Goal: Task Accomplishment & Management: Manage account settings

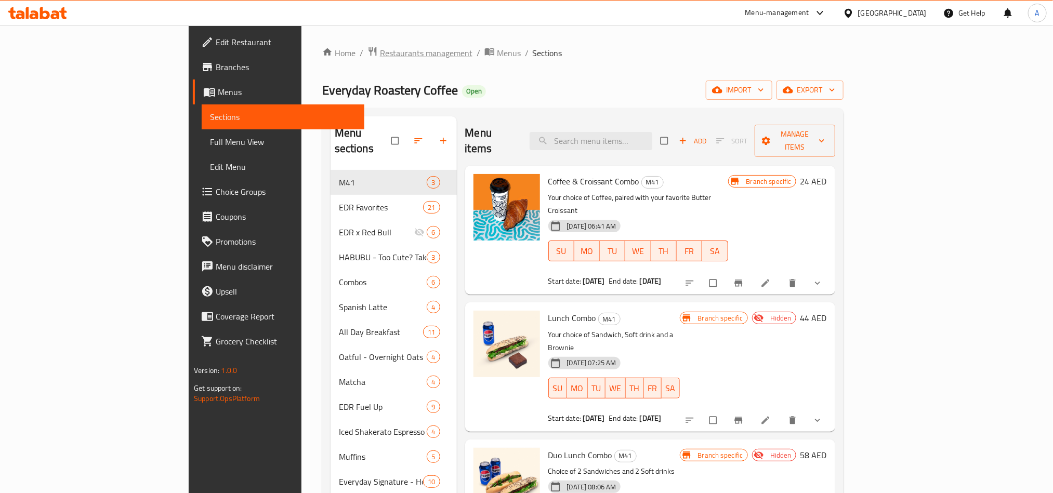
click at [380, 52] on span "Restaurants management" at bounding box center [426, 53] width 93 height 12
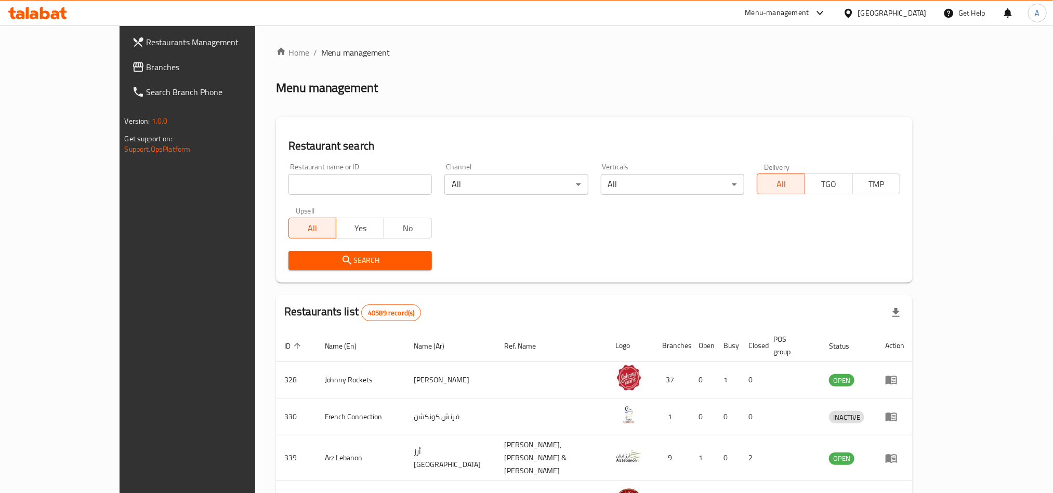
click at [899, 16] on div "[GEOGRAPHIC_DATA]" at bounding box center [892, 12] width 69 height 11
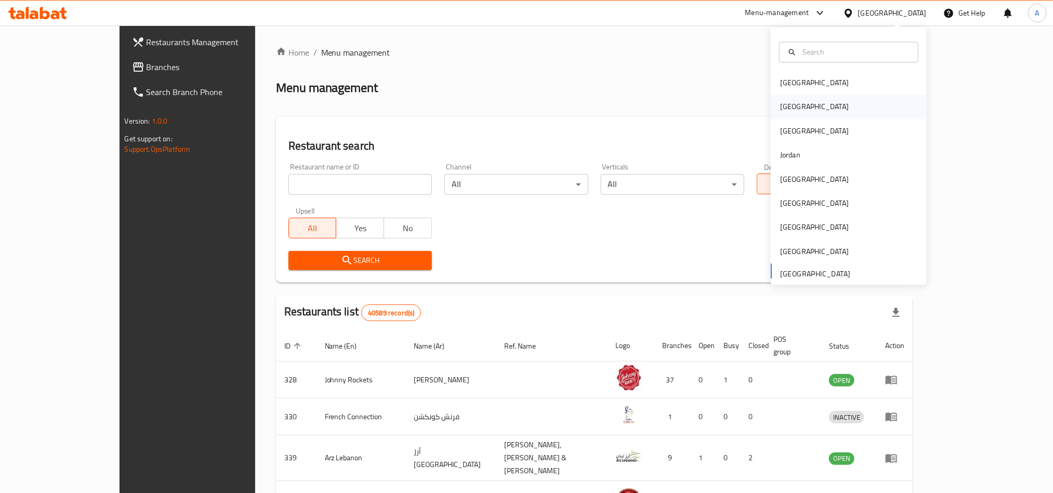
click at [797, 117] on div "[GEOGRAPHIC_DATA]" at bounding box center [849, 107] width 156 height 24
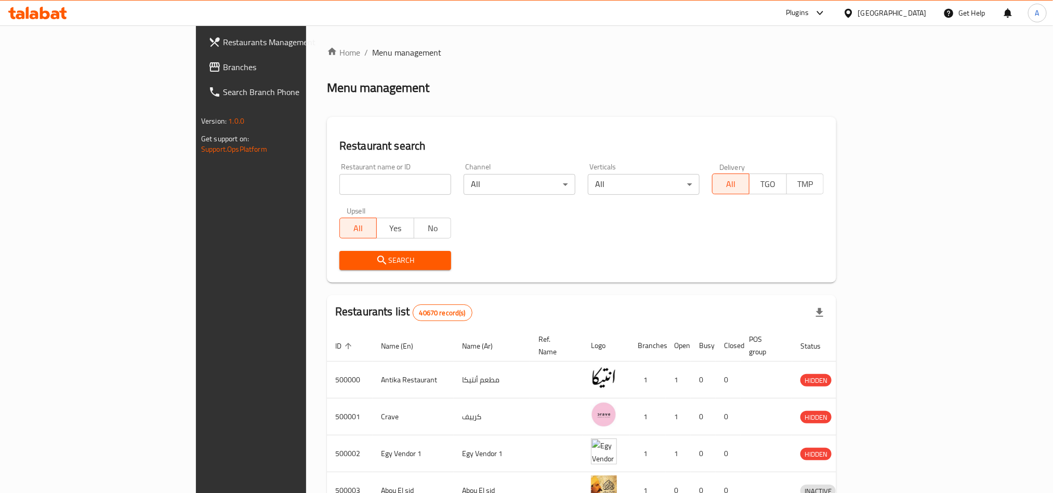
click at [57, 12] on icon at bounding box center [55, 14] width 9 height 9
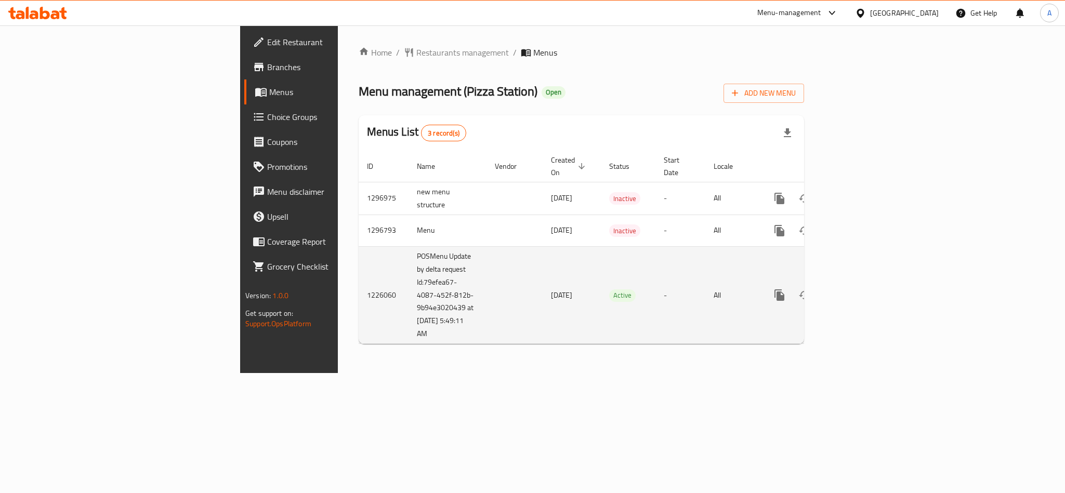
click at [867, 292] on link "enhanced table" at bounding box center [854, 295] width 25 height 25
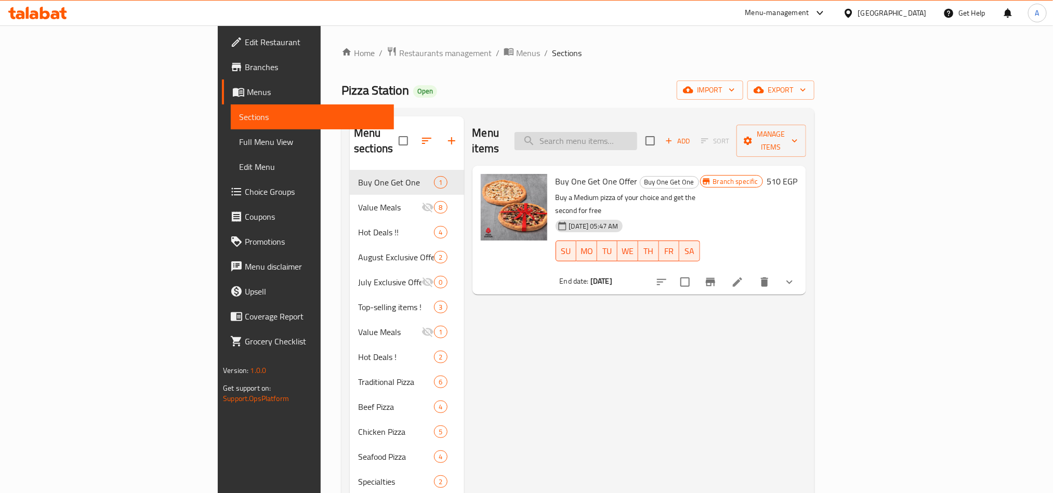
drag, startPoint x: 654, startPoint y: 122, endPoint x: 693, endPoint y: 139, distance: 42.4
click at [665, 130] on div "Menu items Add Sort Manage items" at bounding box center [640, 140] width 334 height 49
click at [637, 138] on input "search" at bounding box center [576, 141] width 123 height 18
paste input "Super double deal"
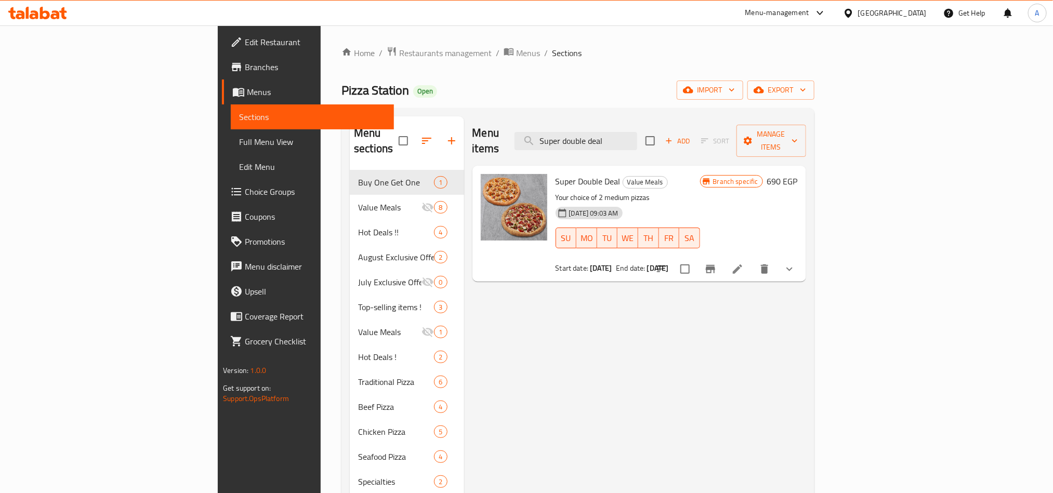
type input "Super double deal"
click at [623, 176] on span "Value Meals" at bounding box center [645, 182] width 44 height 12
copy span "Value Meals"
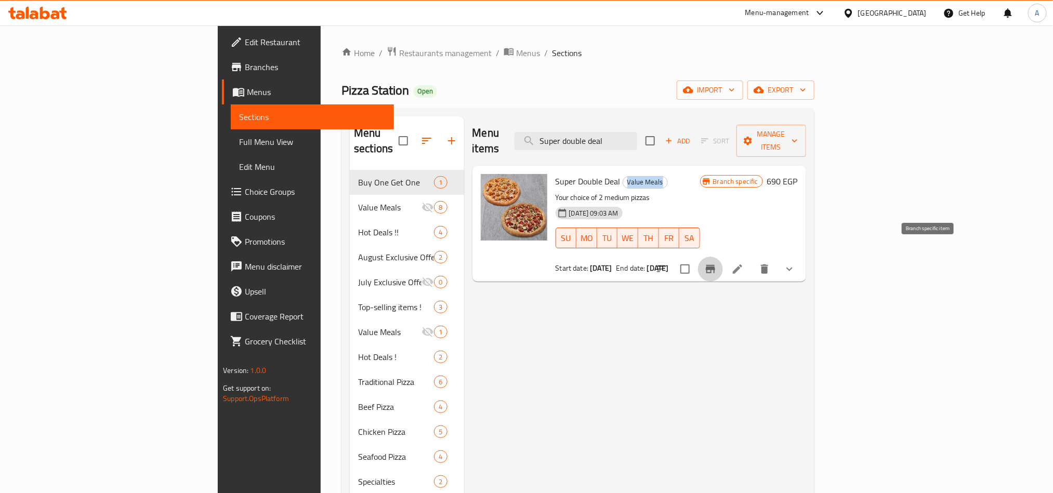
click at [715, 265] on icon "Branch-specific-item" at bounding box center [710, 269] width 9 height 8
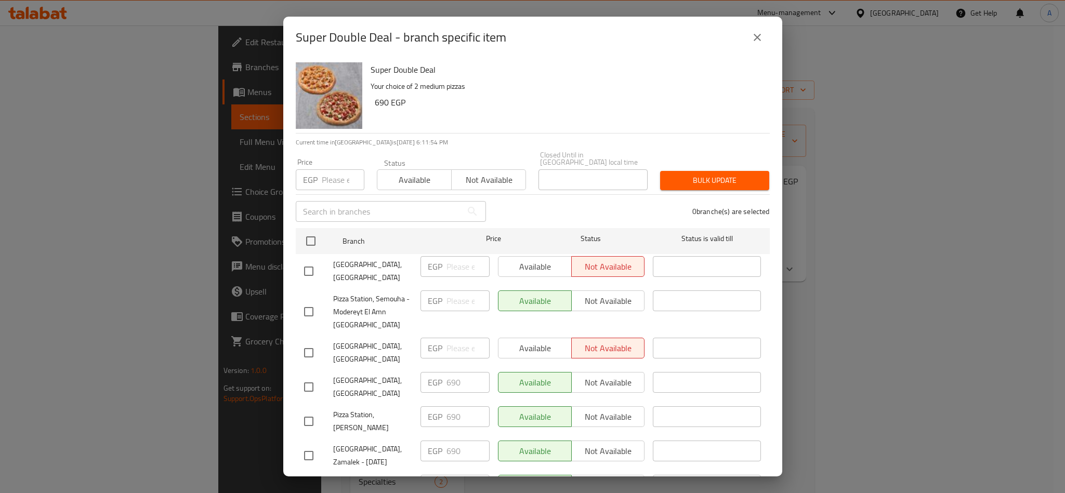
click at [376, 297] on span "Pizza Station, Semouha - Modereyt El Amn [GEOGRAPHIC_DATA]" at bounding box center [372, 312] width 79 height 39
copy span "Pizza Station, Semouha - Modereyt El Amn [GEOGRAPHIC_DATA]"
click at [320, 34] on h2 "Super Double Deal - branch specific item" at bounding box center [401, 37] width 211 height 17
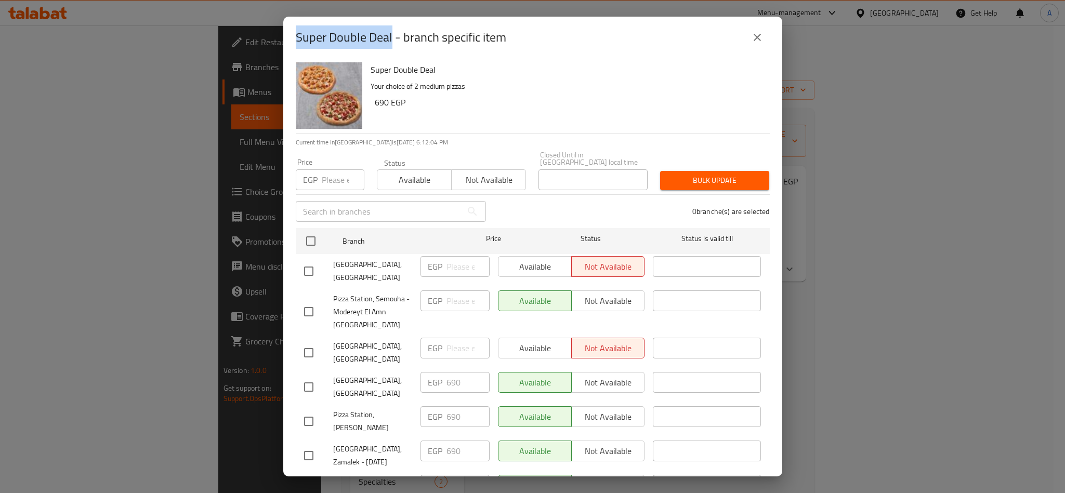
drag, startPoint x: 320, startPoint y: 34, endPoint x: 369, endPoint y: 33, distance: 48.9
click at [369, 33] on h2 "Super Double Deal - branch specific item" at bounding box center [401, 37] width 211 height 17
copy h2 "Super Double Deal"
click at [746, 41] on button "close" at bounding box center [757, 37] width 25 height 25
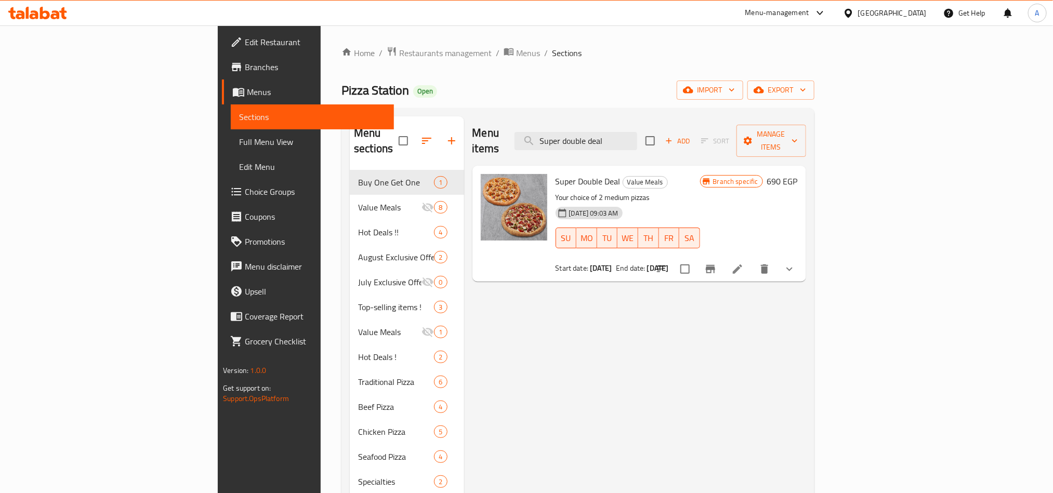
click at [852, 10] on icon at bounding box center [848, 12] width 7 height 9
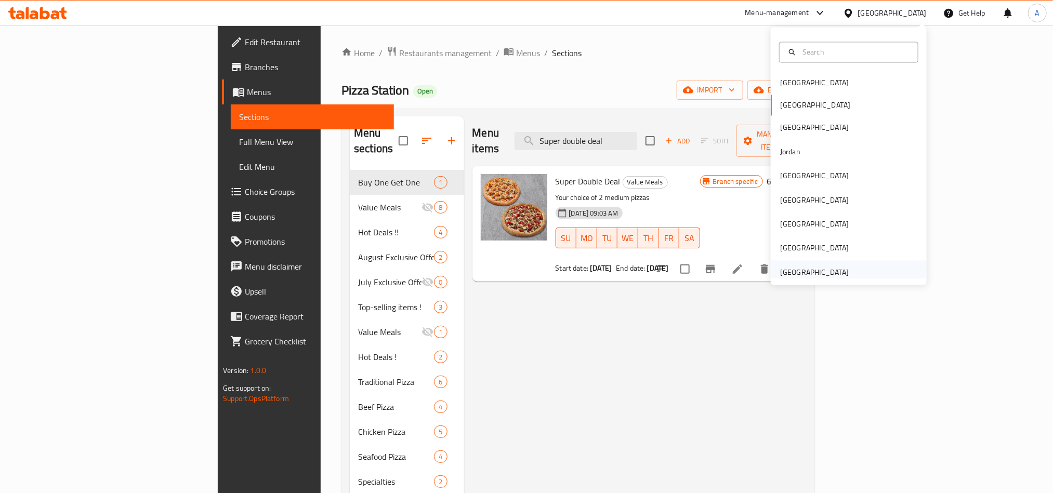
click at [820, 276] on div "[GEOGRAPHIC_DATA]" at bounding box center [814, 272] width 69 height 11
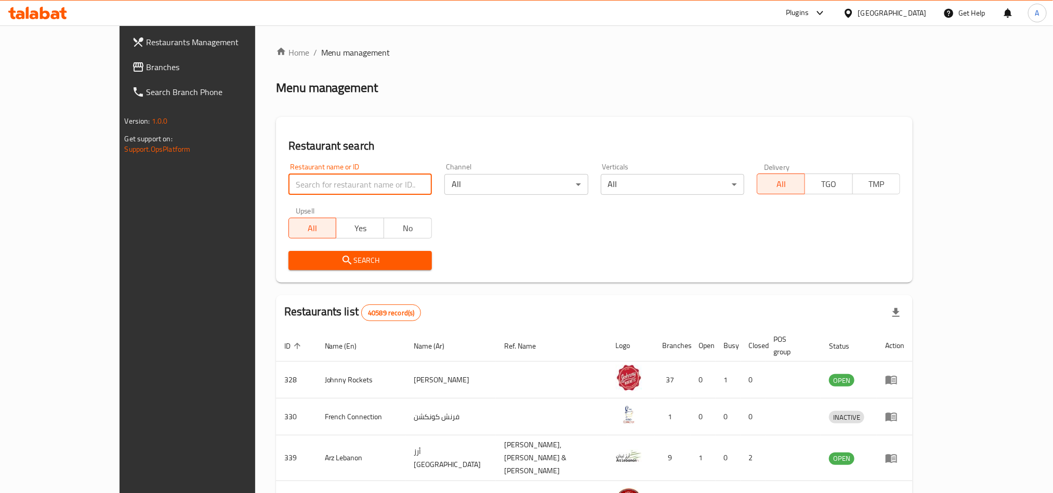
click at [289, 182] on input "search" at bounding box center [360, 184] width 143 height 21
paste input "742093"
type input "742093"
click button "Search" at bounding box center [360, 260] width 143 height 19
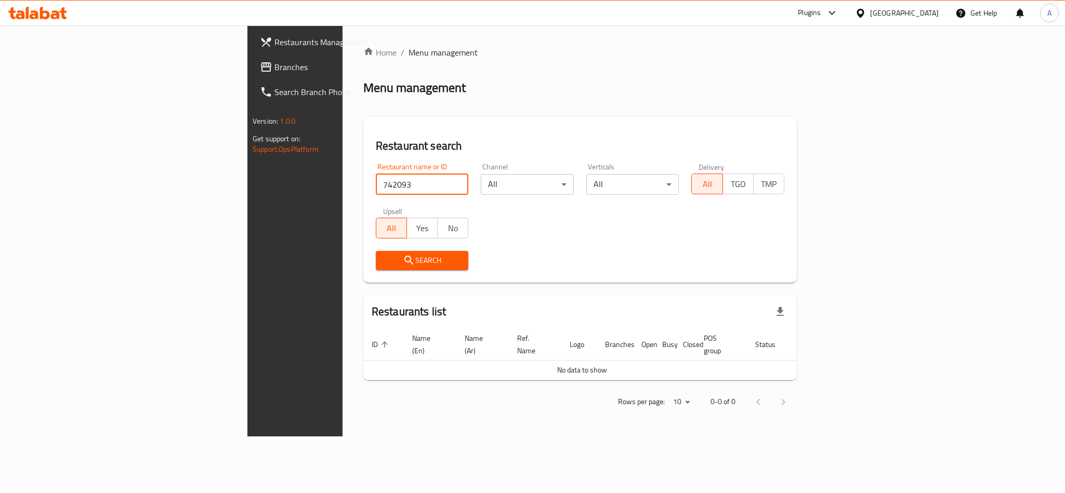
click at [275, 61] on span "Branches" at bounding box center [346, 67] width 142 height 12
